Goal: Information Seeking & Learning: Learn about a topic

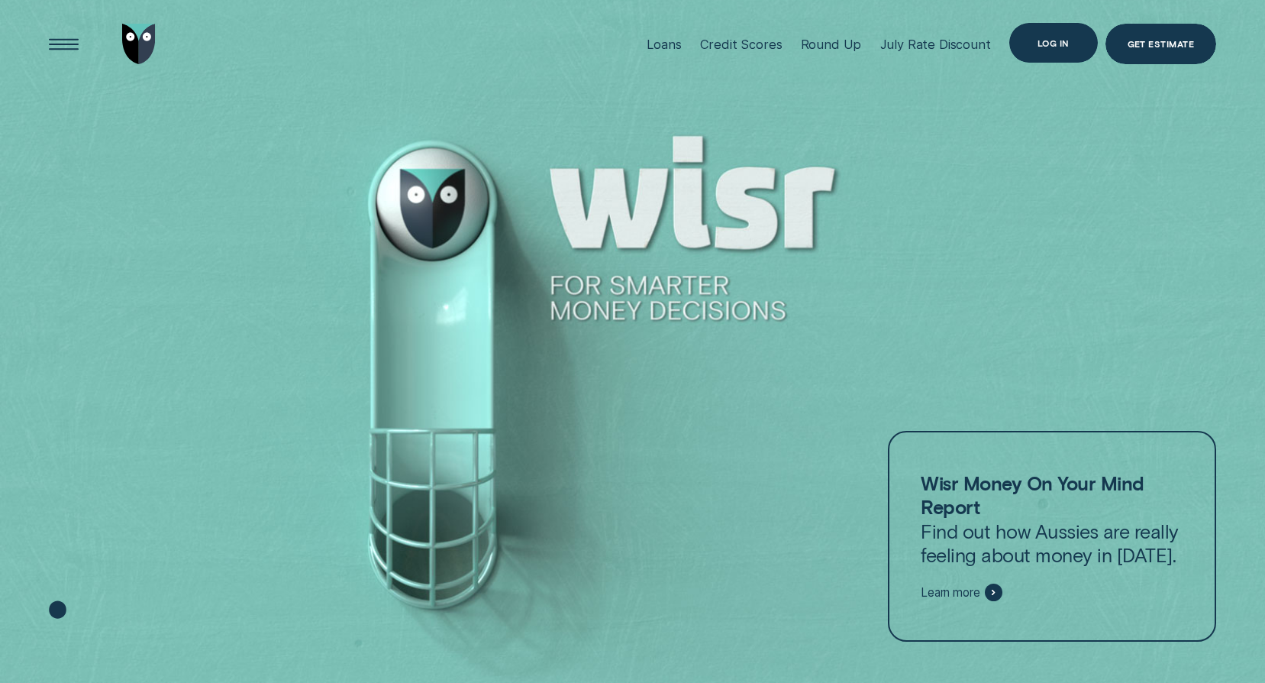
click at [1039, 43] on div "Log in" at bounding box center [1054, 43] width 32 height 8
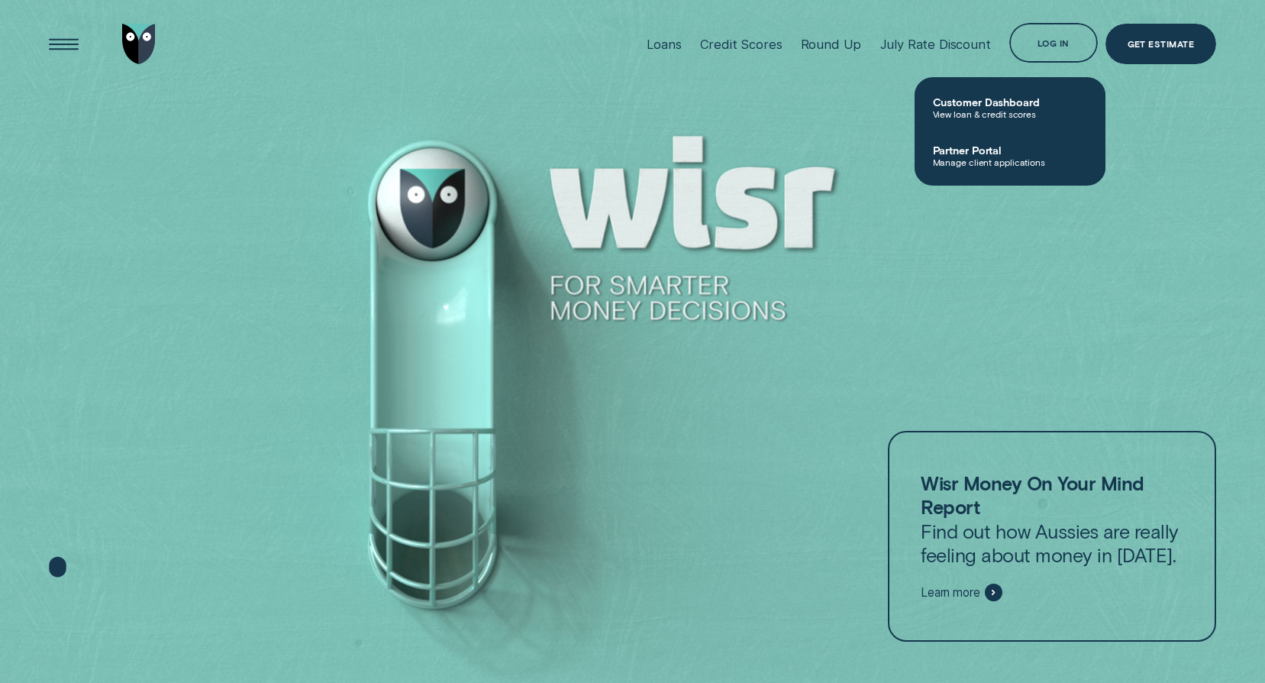
click at [1028, 99] on span "Customer Dashboard" at bounding box center [1010, 101] width 154 height 13
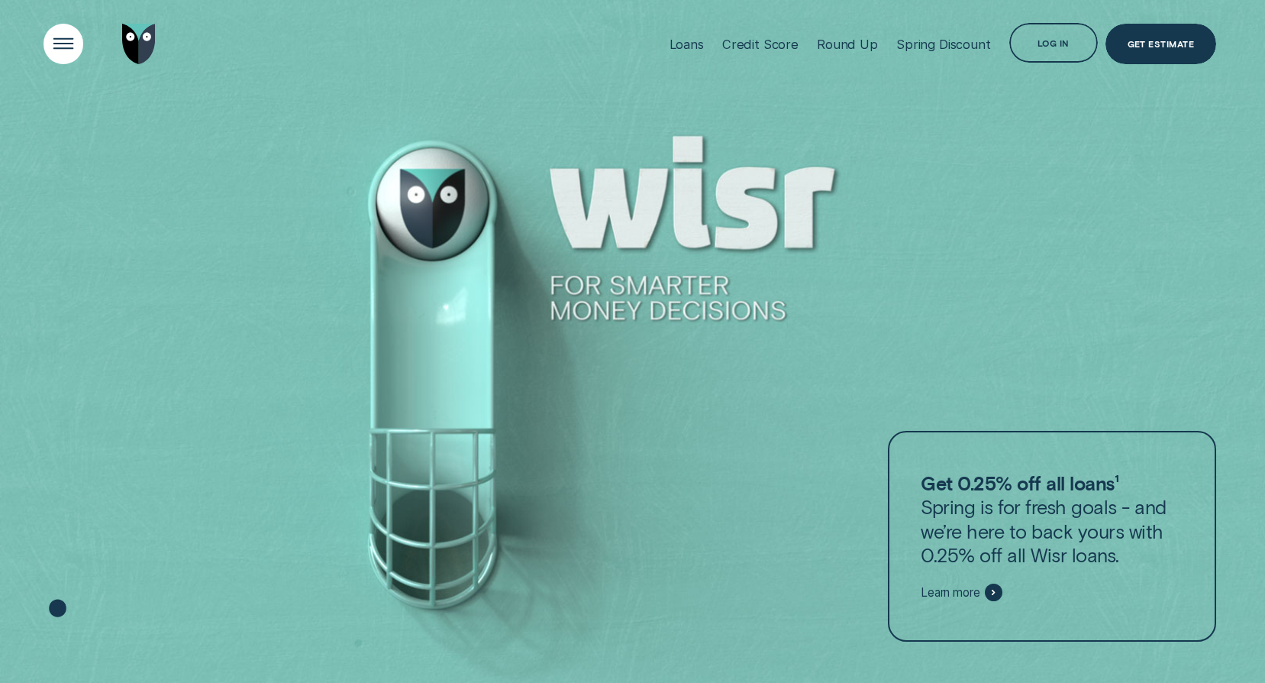
click at [72, 40] on div "Open Menu" at bounding box center [63, 44] width 56 height 56
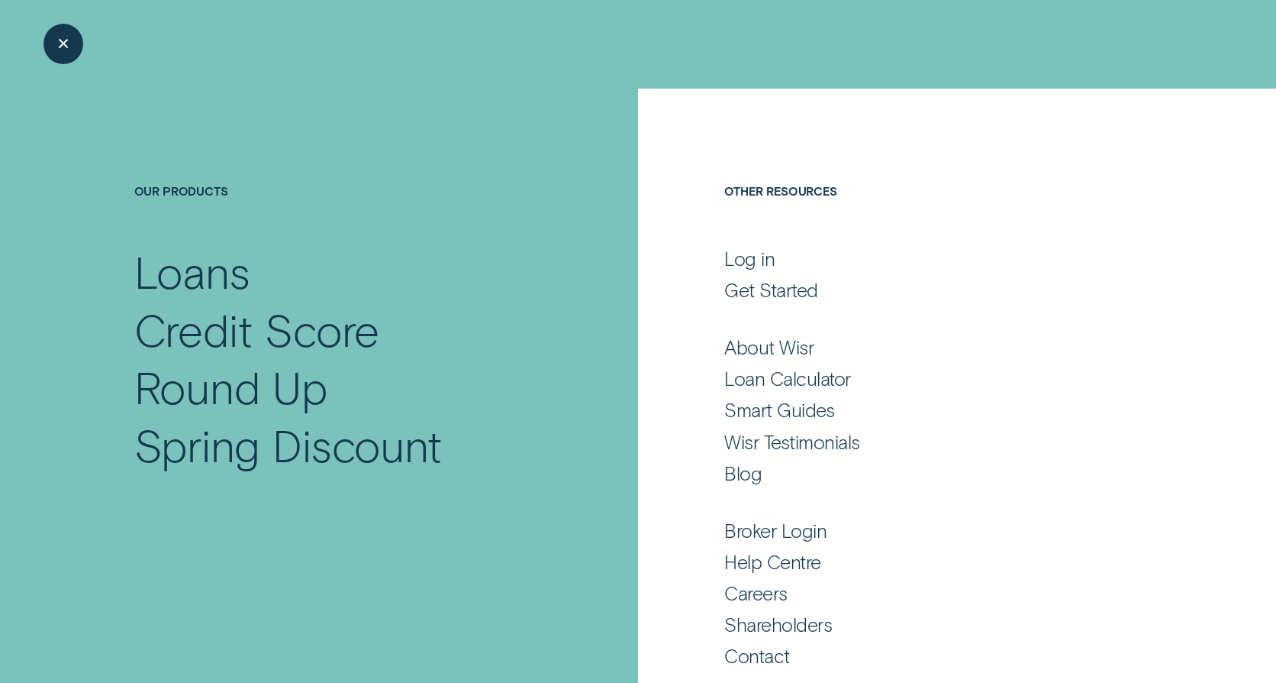
click at [55, 47] on div "Close Menu" at bounding box center [63, 44] width 56 height 56
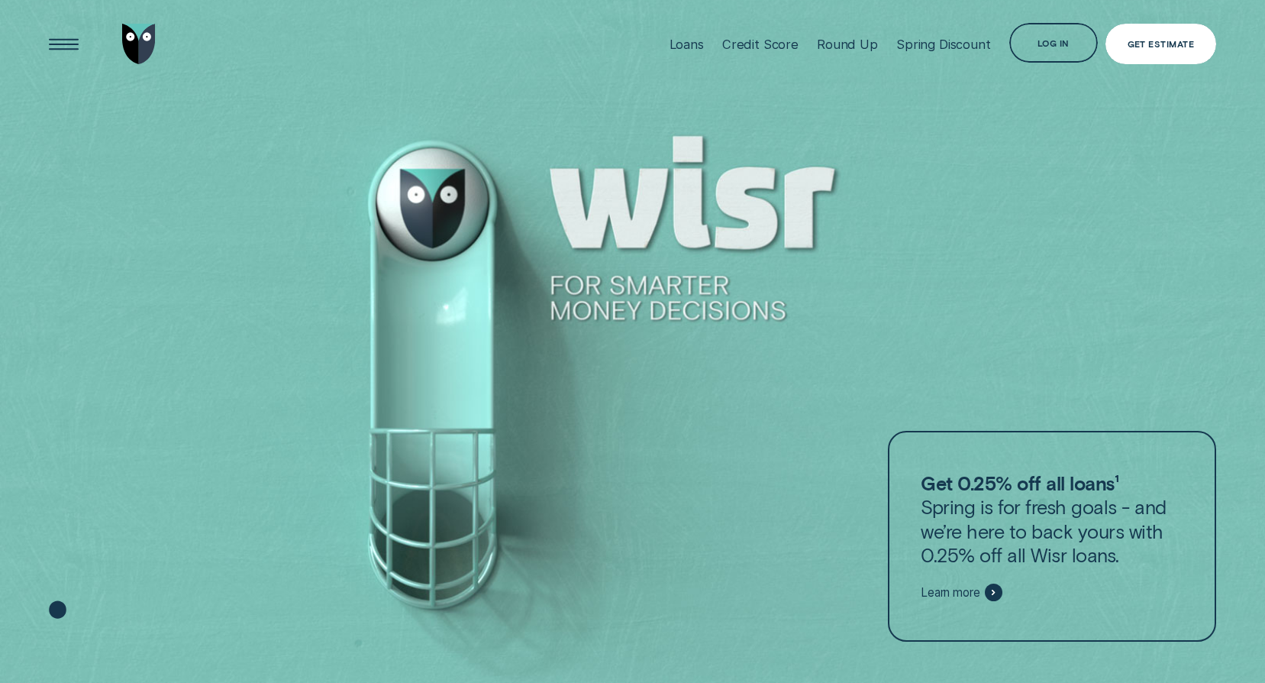
click at [1165, 52] on div "Get Estimate" at bounding box center [1160, 44] width 111 height 40
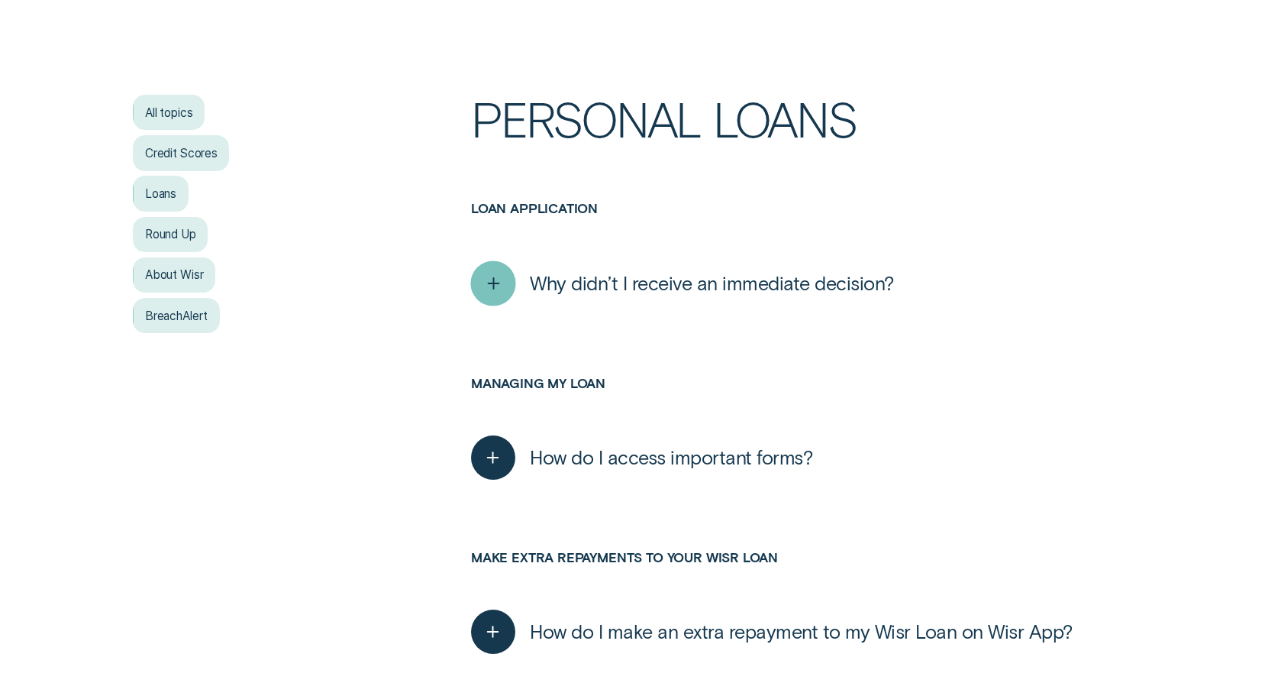
scroll to position [153, 0]
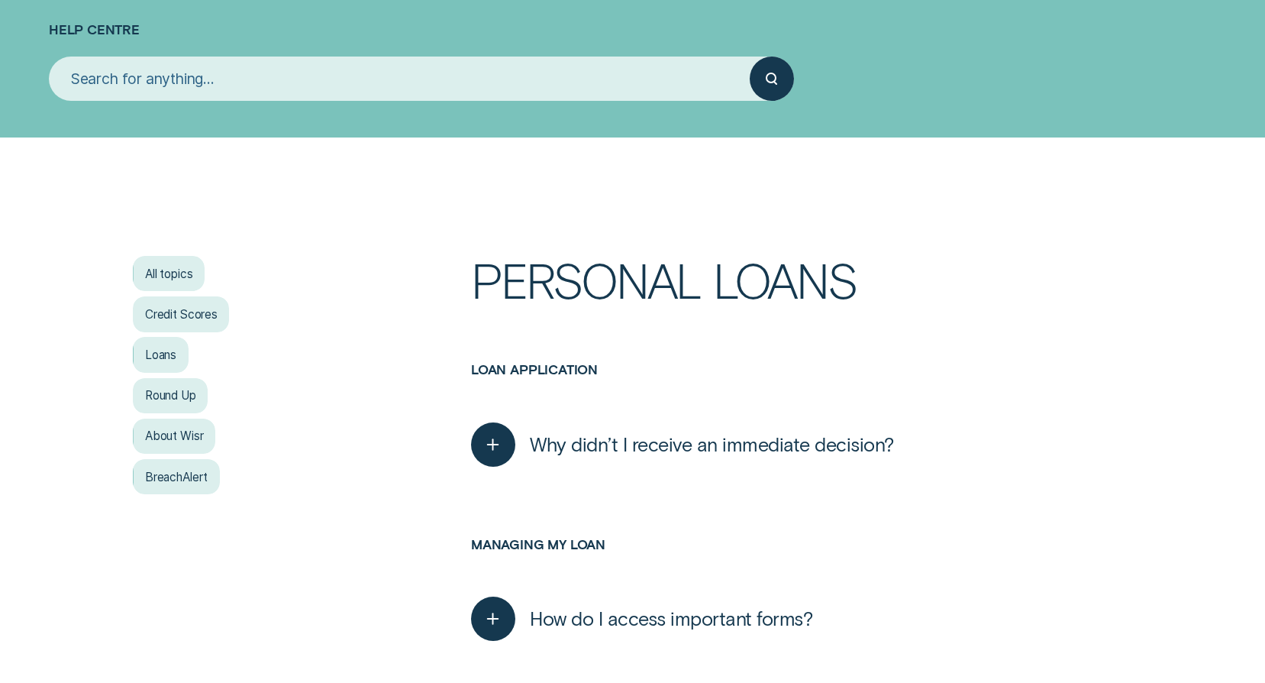
click at [211, 73] on input "search" at bounding box center [399, 78] width 701 height 44
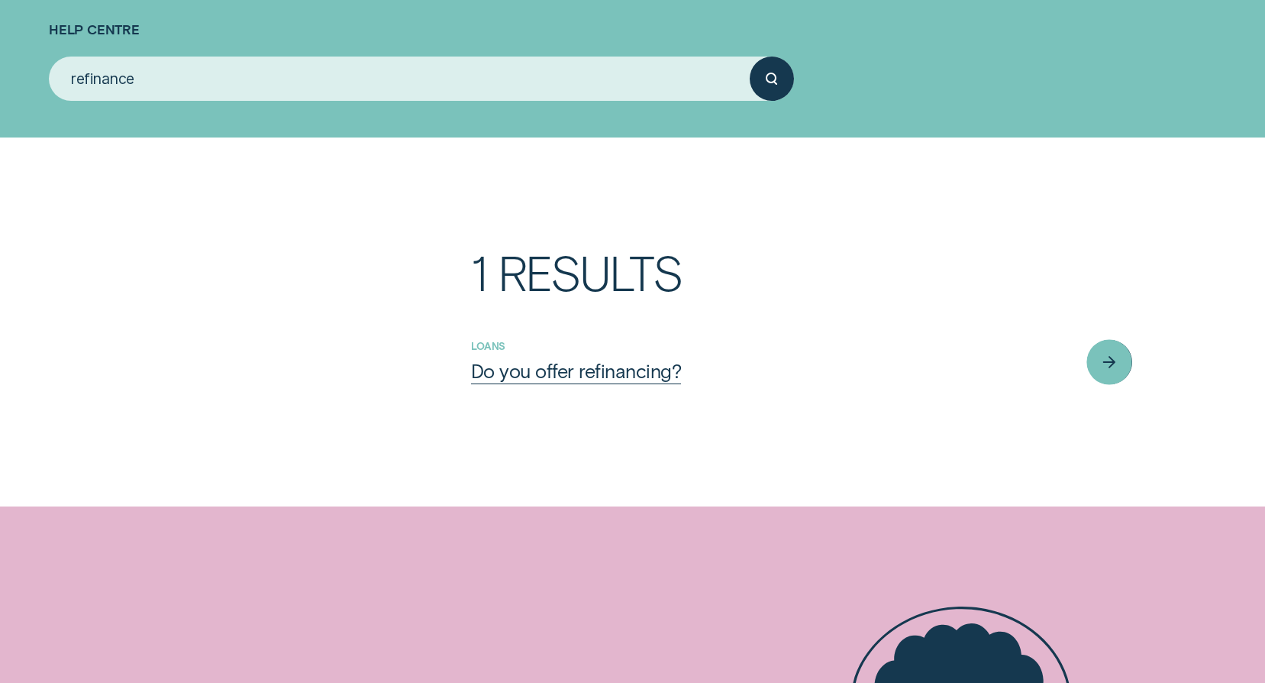
type input "refinance"
click at [616, 375] on div "Do you offer refinancing?" at bounding box center [576, 371] width 210 height 24
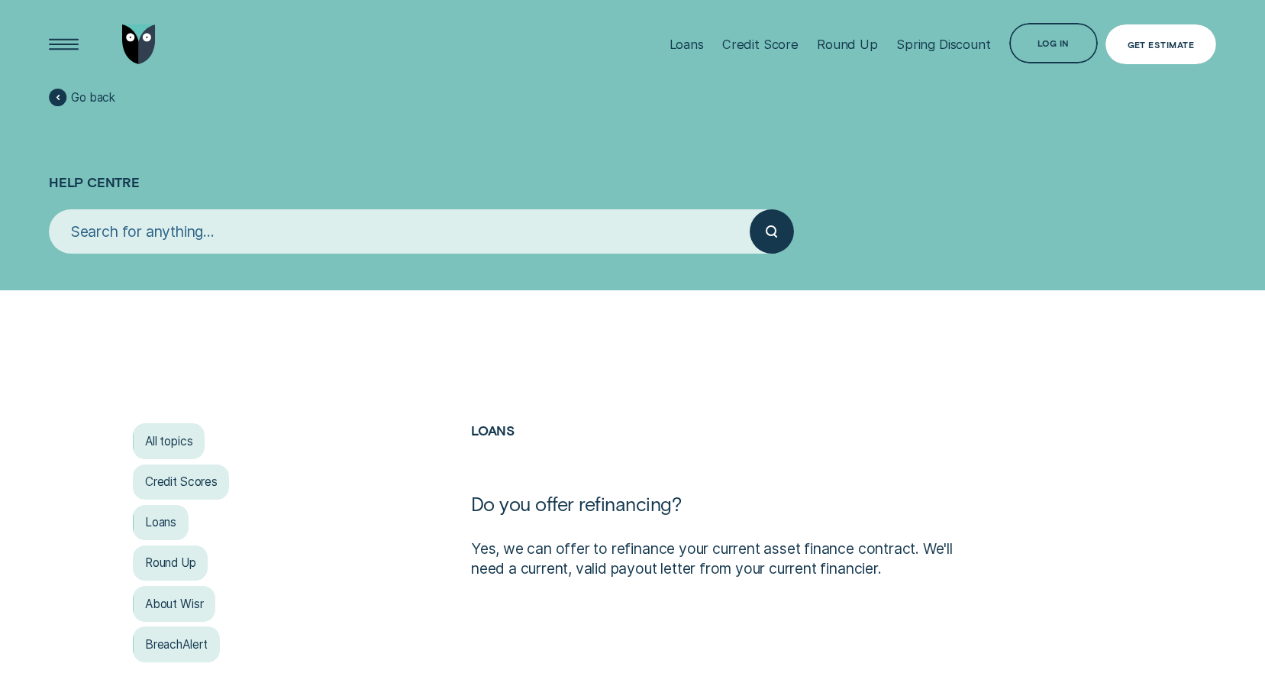
click at [1186, 50] on div "Get Estimate" at bounding box center [1160, 44] width 111 height 40
